Goal: Task Accomplishment & Management: Manage account settings

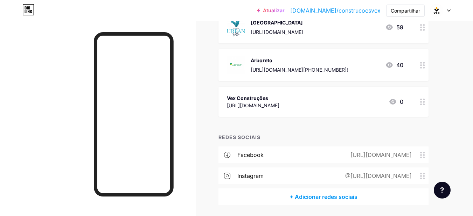
scroll to position [245, 0]
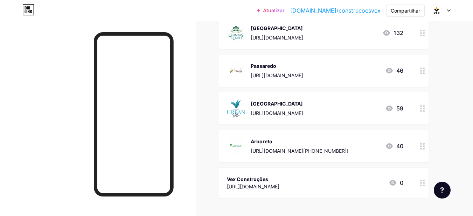
click at [459, 91] on div "Ligações Postagens Projeto Assinantes NOVO Estatísticas Configurações + ADICION…" at bounding box center [241, 49] width 482 height 546
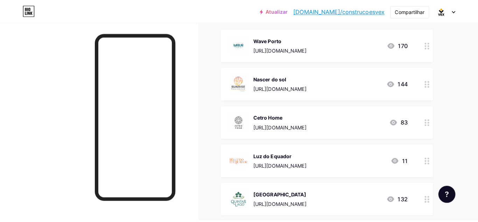
scroll to position [70, 0]
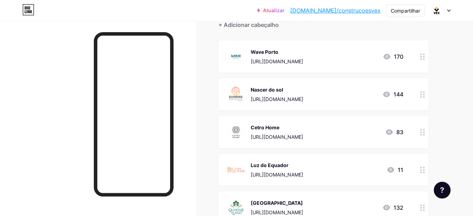
click at [424, 58] on circle at bounding box center [424, 59] width 2 height 2
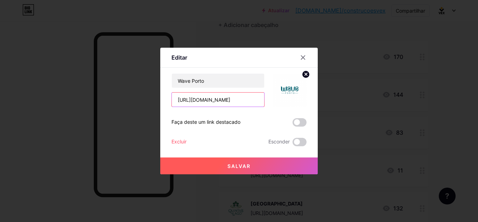
scroll to position [0, 332]
drag, startPoint x: 174, startPoint y: 99, endPoint x: 258, endPoint y: 101, distance: 84.1
click at [258, 101] on input "https://wa.me/559691861975?text=Olá%20vim%20pelo%20biolink%20do%20Instagram%20e…" at bounding box center [218, 99] width 92 height 14
paste input "[URL][DOMAIN_NAME]"
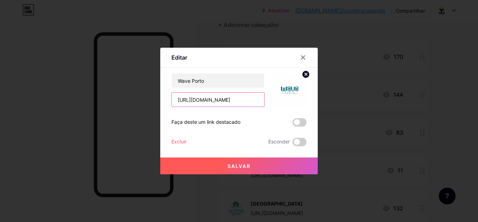
scroll to position [0, 336]
type input "[URL][DOMAIN_NAME]"
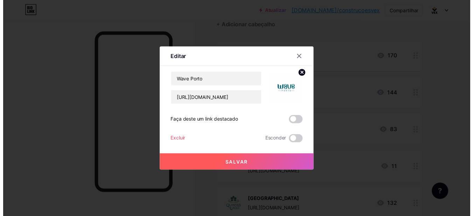
scroll to position [0, 0]
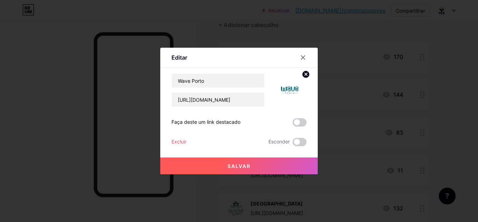
click at [242, 168] on font "Salvar" at bounding box center [239, 166] width 23 height 6
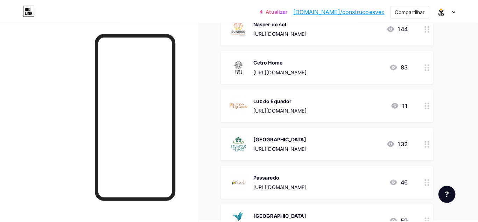
scroll to position [140, 0]
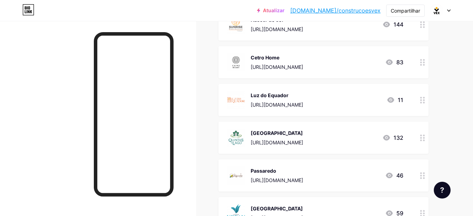
click at [424, 141] on div at bounding box center [423, 138] width 12 height 32
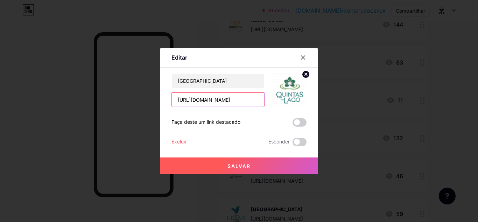
scroll to position [0, 352]
drag, startPoint x: 173, startPoint y: 98, endPoint x: 269, endPoint y: 99, distance: 95.3
click at [269, 99] on div "Quintas do Lago https://wa.me/559691861975?text=Olá%20vim%20pelo%20biolink%20do…" at bounding box center [239, 90] width 135 height 34
paste input "[URL][DOMAIN_NAME]"
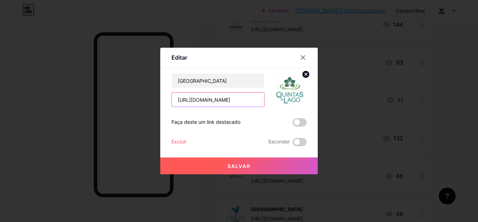
scroll to position [0, 356]
type input "[URL][DOMAIN_NAME]"
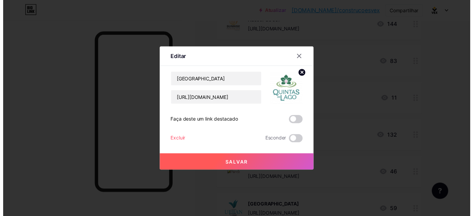
scroll to position [0, 0]
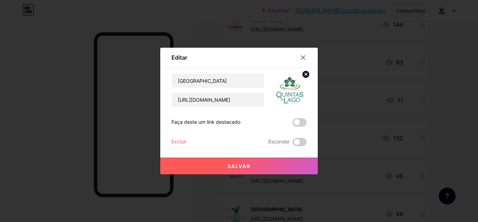
click at [236, 168] on font "Salvar" at bounding box center [239, 166] width 23 height 6
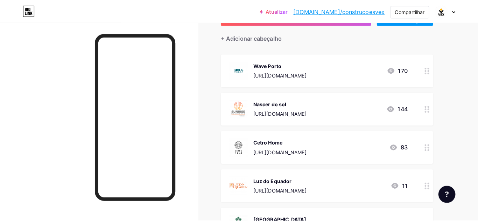
scroll to position [70, 0]
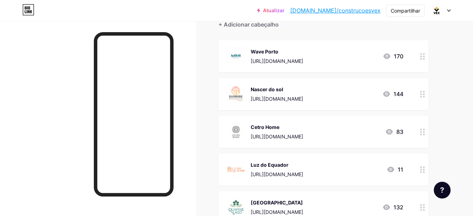
click at [426, 131] on div at bounding box center [423, 132] width 12 height 32
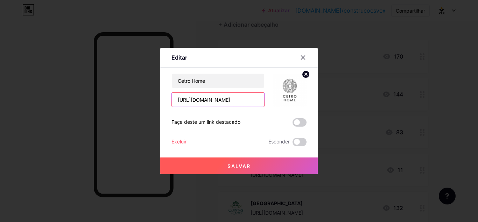
scroll to position [0, 333]
drag, startPoint x: 174, startPoint y: 100, endPoint x: 266, endPoint y: 100, distance: 91.7
click at [266, 100] on div "Cetro Home https://wa.me/559691861975?text=Olá%20vim%20pelo%20biolink%20do%20In…" at bounding box center [239, 90] width 135 height 34
paste input "[URL][DOMAIN_NAME]"
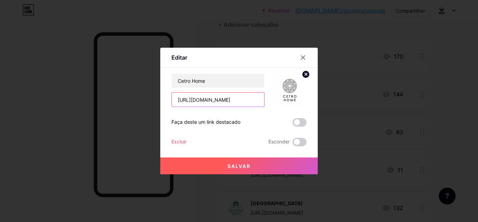
scroll to position [0, 338]
type input "[URL][DOMAIN_NAME]"
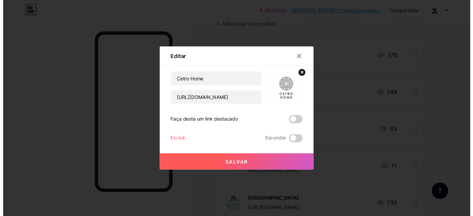
scroll to position [0, 0]
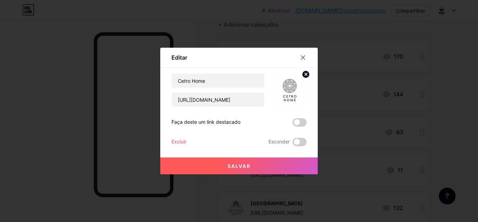
click at [231, 162] on button "Salvar" at bounding box center [239, 165] width 158 height 17
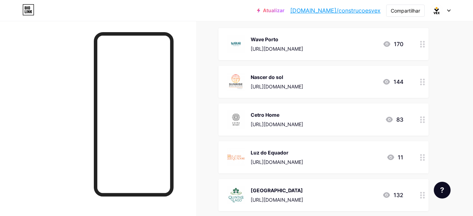
scroll to position [70, 0]
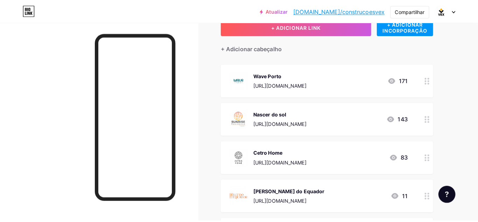
scroll to position [70, 0]
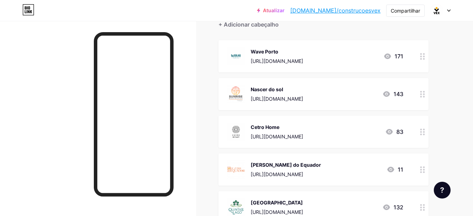
click at [422, 95] on icon at bounding box center [422, 94] width 5 height 7
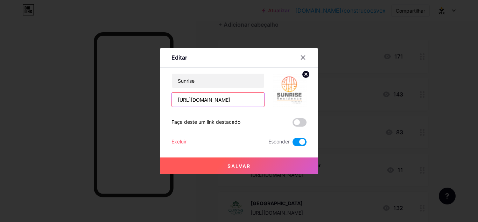
scroll to position [0, 348]
drag, startPoint x: 170, startPoint y: 98, endPoint x: 285, endPoint y: 98, distance: 114.5
click at [285, 98] on div "Sunrise https://wa.me/559691861975?text=Olá%20vim%20pelo%20biolink%20do%20Insta…" at bounding box center [239, 90] width 135 height 34
type input "[URL][DOMAIN_NAME]"
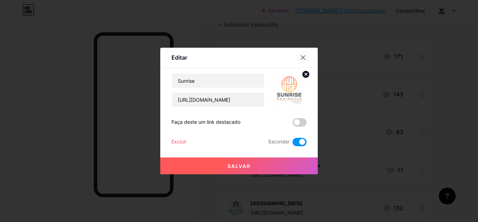
click at [302, 58] on icon at bounding box center [304, 58] width 4 height 4
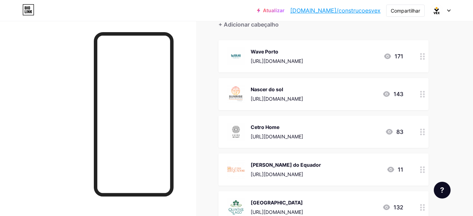
click at [421, 96] on circle at bounding box center [421, 97] width 2 height 2
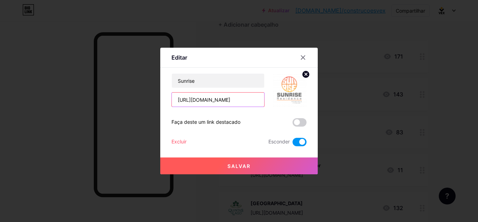
scroll to position [0, 348]
drag, startPoint x: 176, startPoint y: 100, endPoint x: 272, endPoint y: 98, distance: 96.0
click at [271, 99] on div "Sunrise https://wa.me/559691861975?text=Olá%20vim%20pelo%20biolink%20do%20Insta…" at bounding box center [239, 90] width 135 height 34
paste input "[URL][DOMAIN_NAME]"
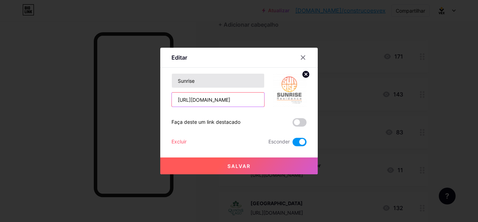
scroll to position [0, 352]
type input "[URL][DOMAIN_NAME]"
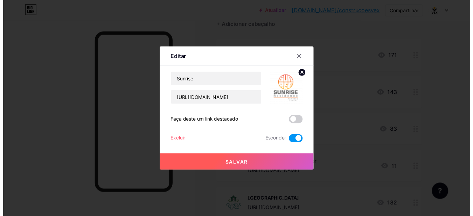
scroll to position [0, 0]
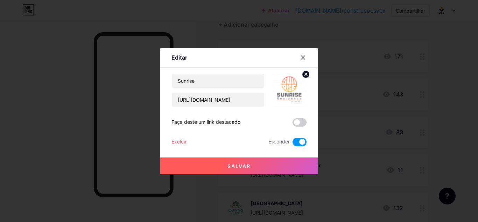
click at [228, 165] on font "Salvar" at bounding box center [239, 166] width 23 height 6
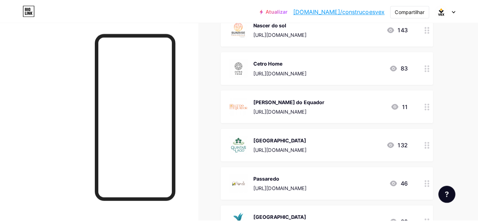
scroll to position [140, 0]
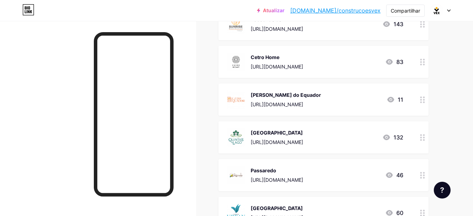
click at [423, 97] on circle at bounding box center [424, 98] width 2 height 2
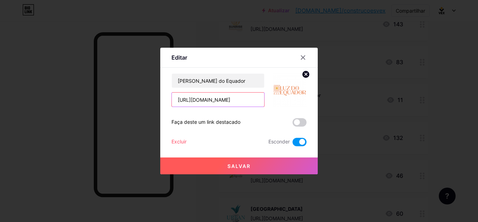
scroll to position [0, 350]
drag, startPoint x: 172, startPoint y: 100, endPoint x: 283, endPoint y: 102, distance: 111.0
click at [283, 102] on div "Luz do Equador https://wa.me/559691861975?text=Olá%20vim%20pelo%20biolink%20do%…" at bounding box center [239, 90] width 135 height 34
paste input "[URL][DOMAIN_NAME]"
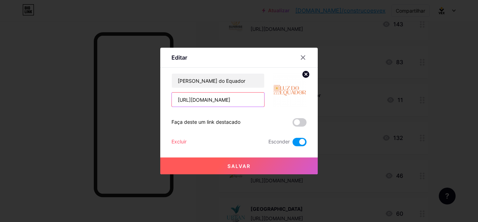
scroll to position [0, 355]
type input "[URL][DOMAIN_NAME]"
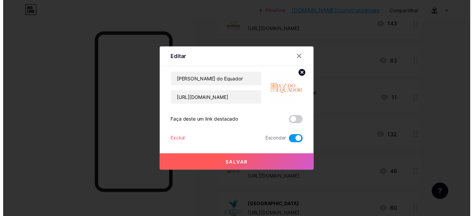
scroll to position [0, 0]
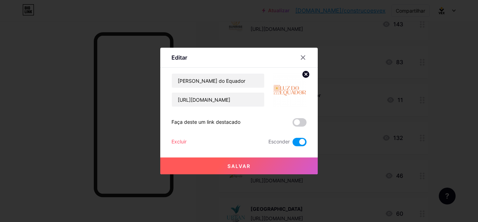
click at [256, 166] on button "Salvar" at bounding box center [239, 165] width 158 height 17
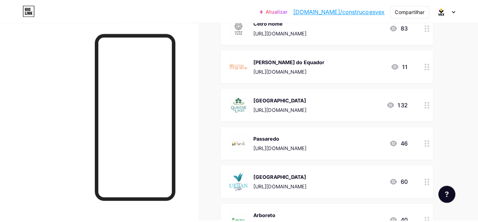
scroll to position [210, 0]
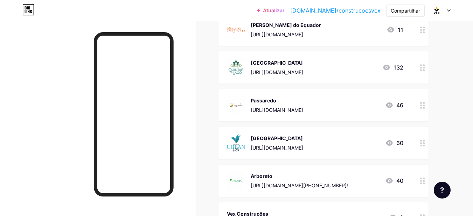
click at [421, 106] on icon at bounding box center [422, 105] width 5 height 7
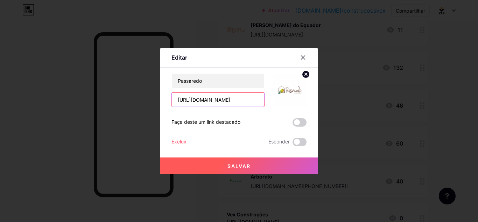
scroll to position [0, 321]
drag, startPoint x: 172, startPoint y: 98, endPoint x: 270, endPoint y: 98, distance: 98.8
click at [270, 98] on div "Passaredo https://wa.me/559691861975?text=Olá%20vim%20pelo%20biolink%20do%20Ins…" at bounding box center [239, 90] width 135 height 34
paste input "[URL][DOMAIN_NAME]"
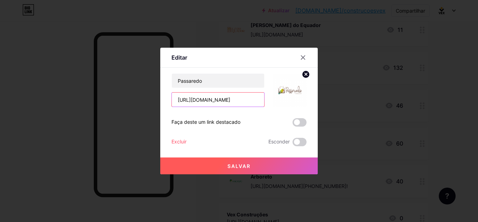
scroll to position [0, 325]
type input "[URL][DOMAIN_NAME]"
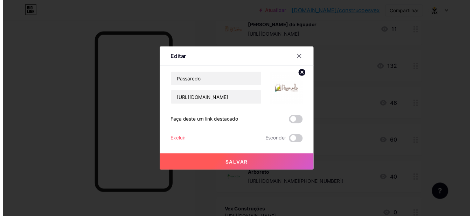
scroll to position [0, 0]
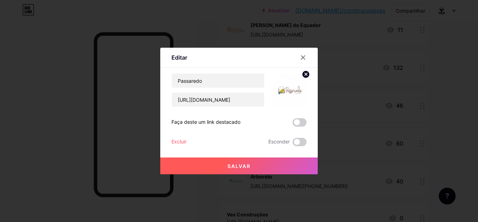
click at [241, 168] on font "Salvar" at bounding box center [239, 166] width 23 height 6
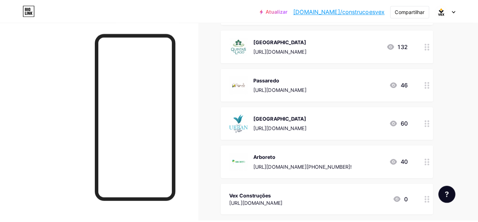
scroll to position [245, 0]
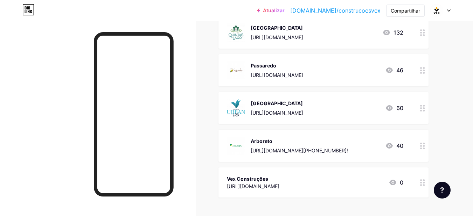
click at [423, 110] on icon at bounding box center [422, 108] width 5 height 7
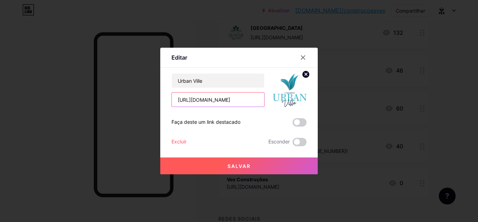
scroll to position [0, 346]
drag, startPoint x: 175, startPoint y: 98, endPoint x: 269, endPoint y: 102, distance: 93.9
click at [269, 102] on div "Urban Ville https://wa.me/559691861975?text=Olá%20vim%20pelo%20biolink%20do%20I…" at bounding box center [239, 90] width 135 height 34
paste input "[URL][DOMAIN_NAME]"
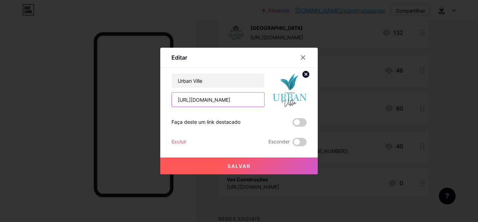
scroll to position [0, 351]
type input "[URL][DOMAIN_NAME]"
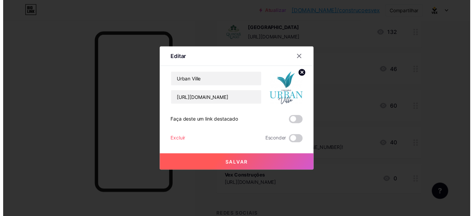
scroll to position [0, 0]
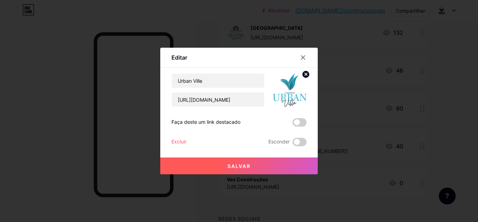
click at [248, 162] on button "Salvar" at bounding box center [239, 165] width 158 height 17
